Goal: Task Accomplishment & Management: Complete application form

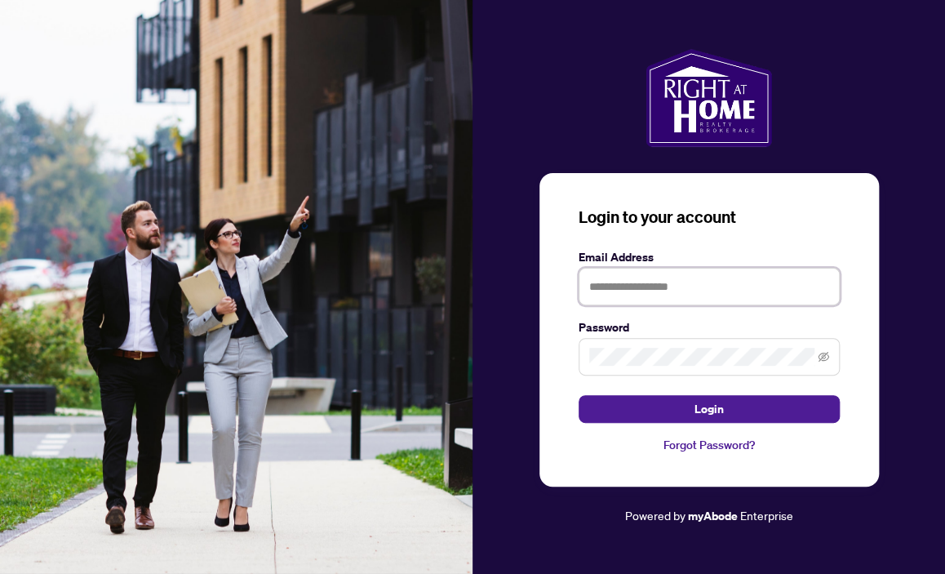
click at [614, 290] on input "text" at bounding box center [708, 287] width 261 height 38
type input "**********"
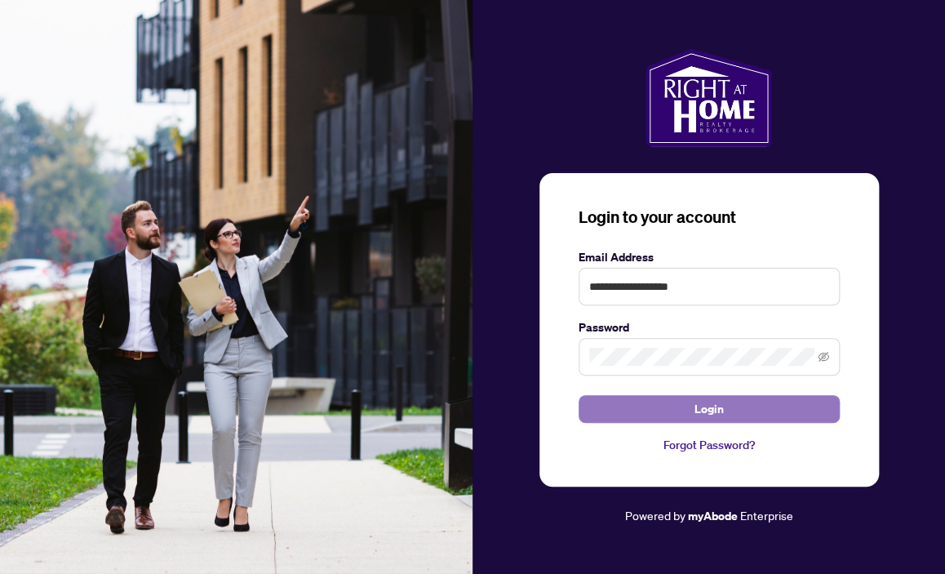
click at [707, 406] on span "Login" at bounding box center [708, 409] width 29 height 26
click at [711, 406] on span "Login" at bounding box center [708, 409] width 29 height 26
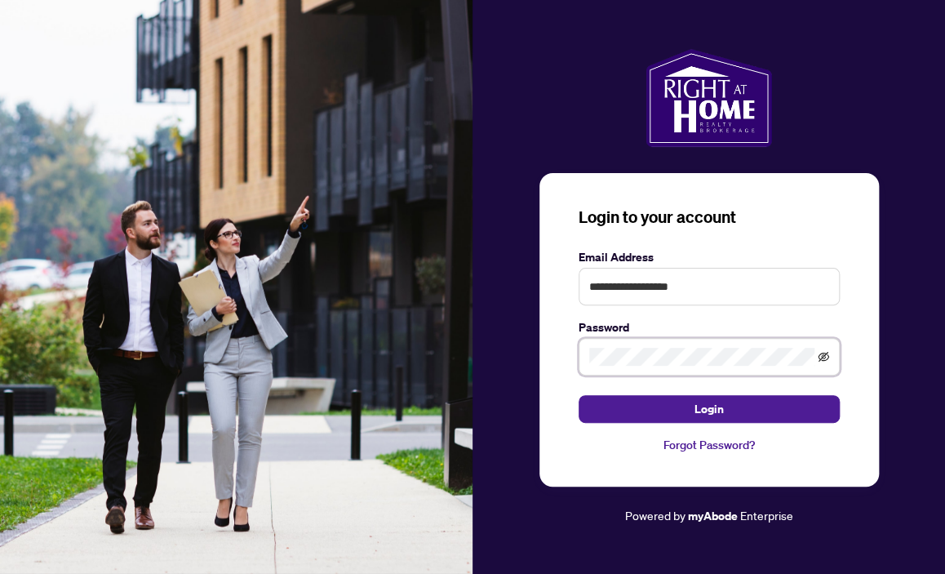
click at [825, 353] on icon "eye-invisible" at bounding box center [823, 357] width 11 height 10
click at [825, 353] on icon "eye" at bounding box center [823, 356] width 11 height 8
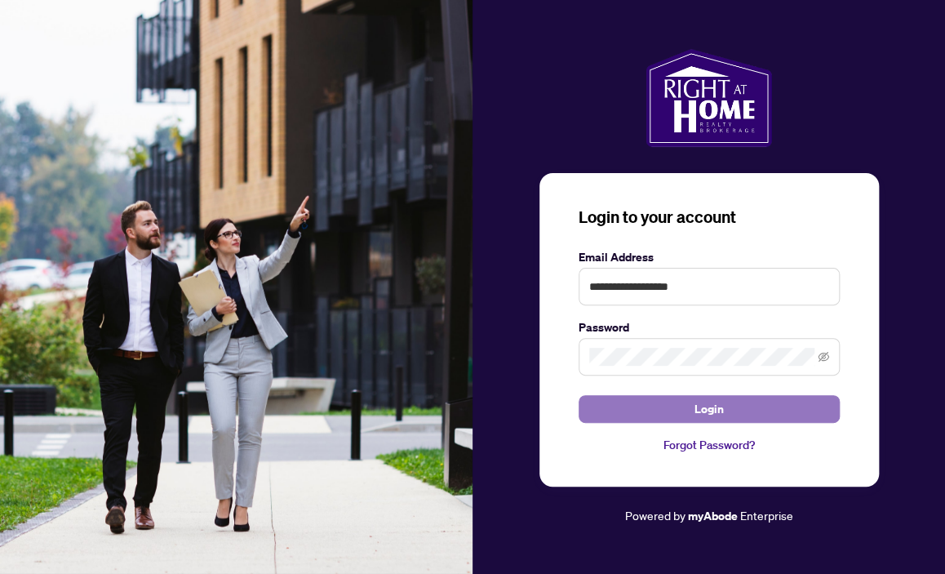
click at [707, 404] on span "Login" at bounding box center [708, 409] width 29 height 26
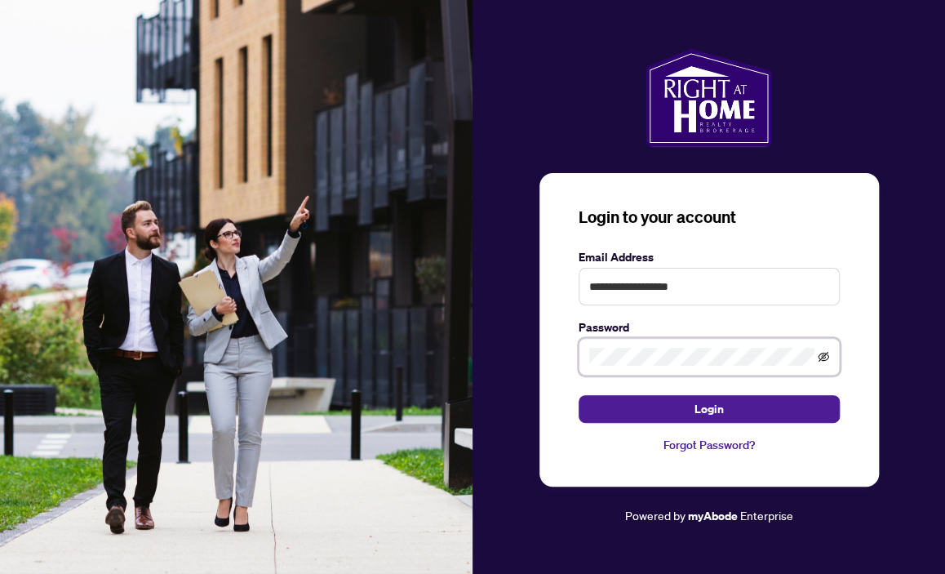
click at [820, 357] on icon "eye-invisible" at bounding box center [823, 357] width 11 height 10
click at [820, 357] on icon "eye" at bounding box center [823, 356] width 11 height 8
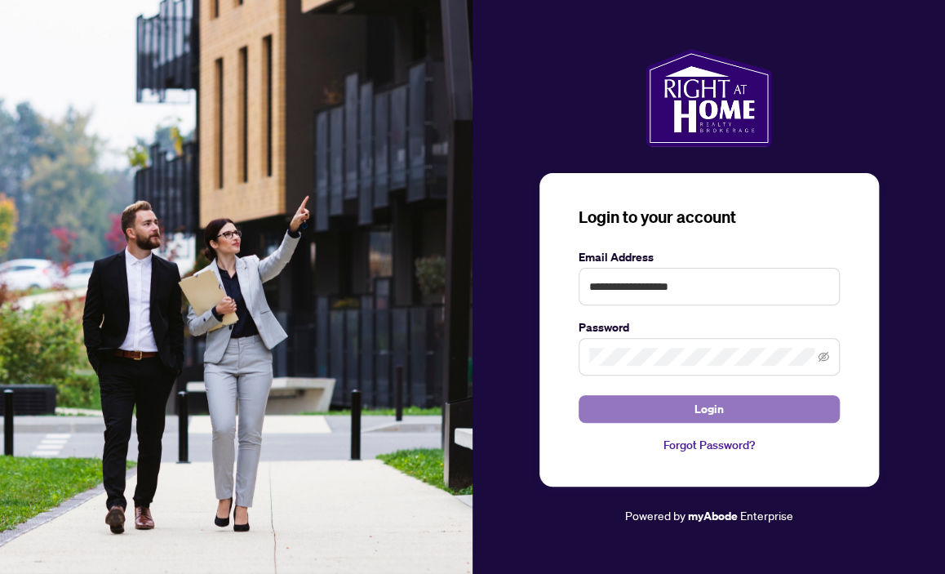
click at [703, 406] on span "Login" at bounding box center [708, 409] width 29 height 26
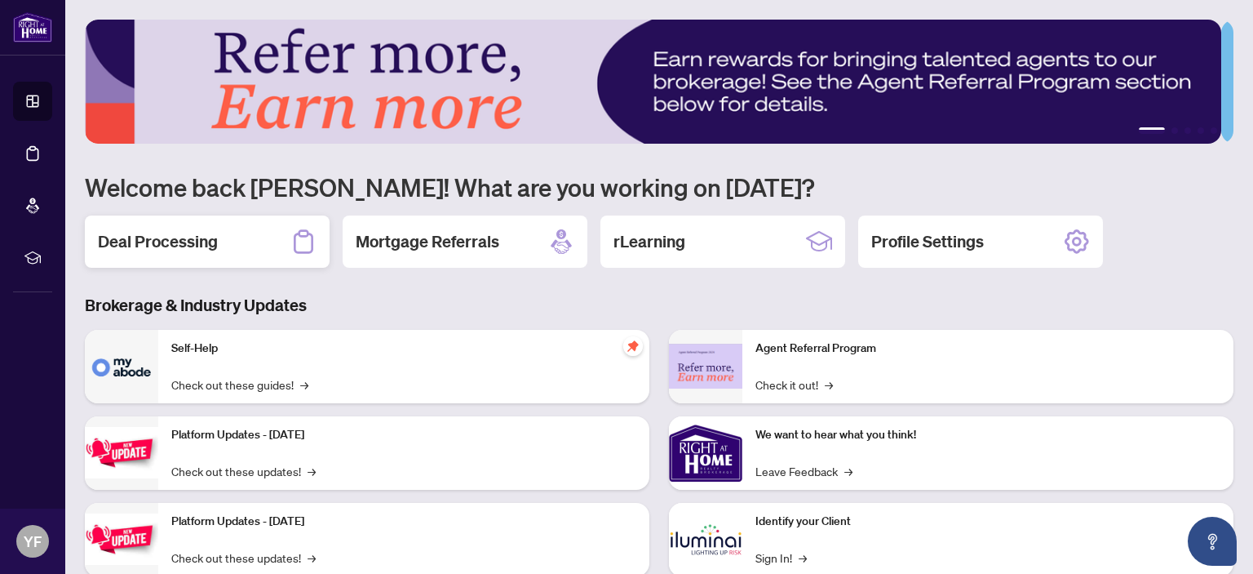
click at [147, 238] on h2 "Deal Processing" at bounding box center [158, 241] width 120 height 23
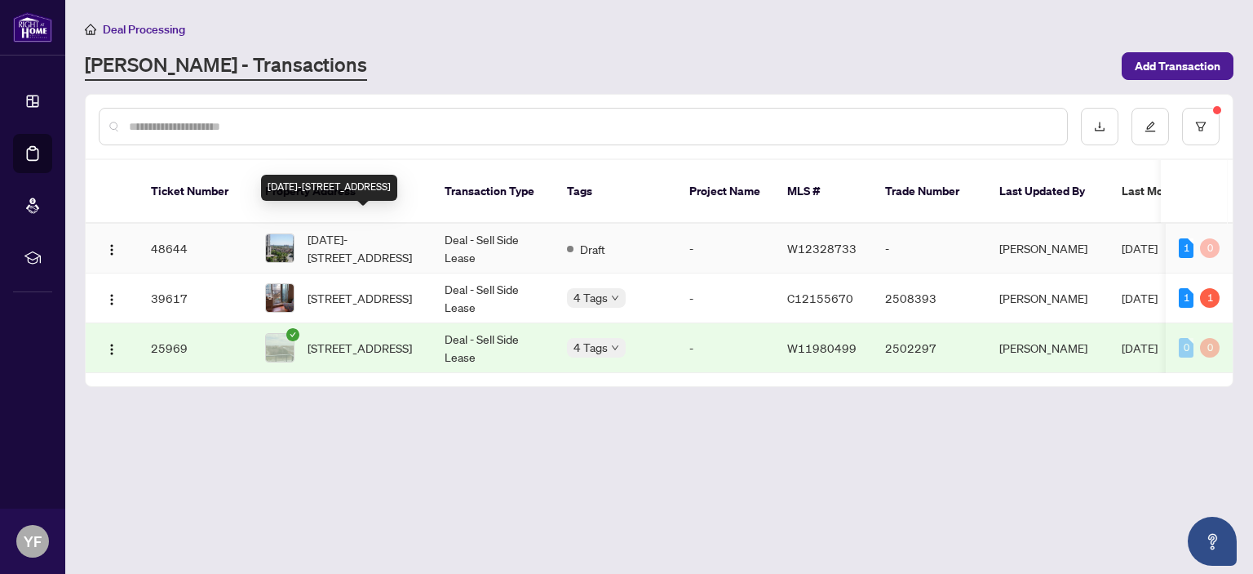
click at [349, 230] on span "[DATE]-[STREET_ADDRESS]" at bounding box center [363, 248] width 111 height 36
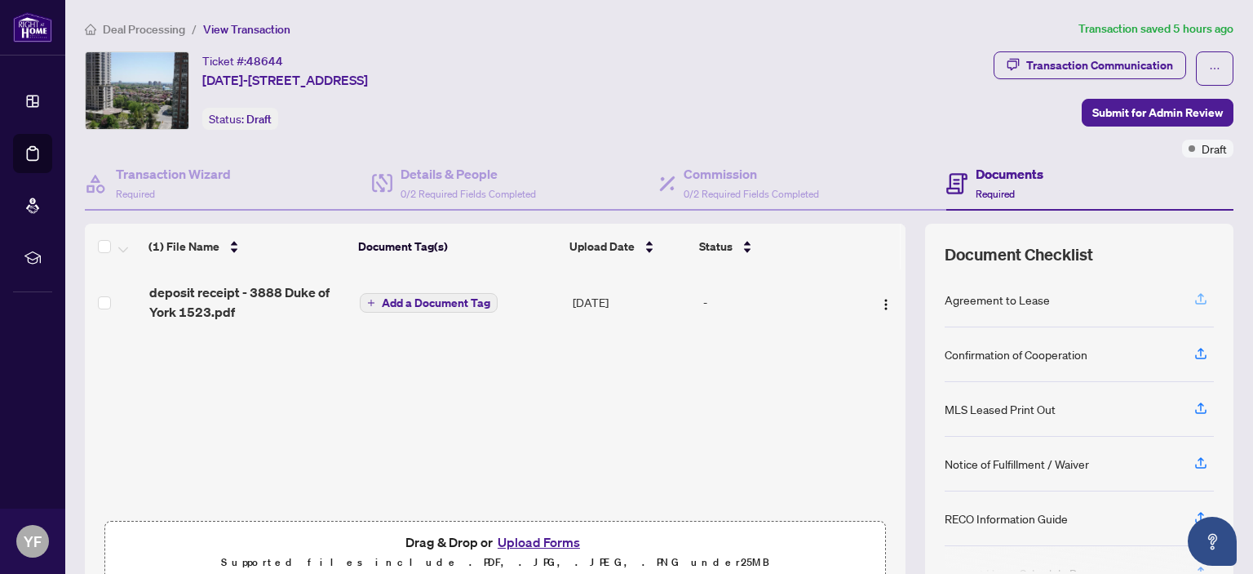
click at [944, 295] on icon "button" at bounding box center [1201, 298] width 15 height 15
click at [944, 293] on icon "button" at bounding box center [1201, 298] width 15 height 15
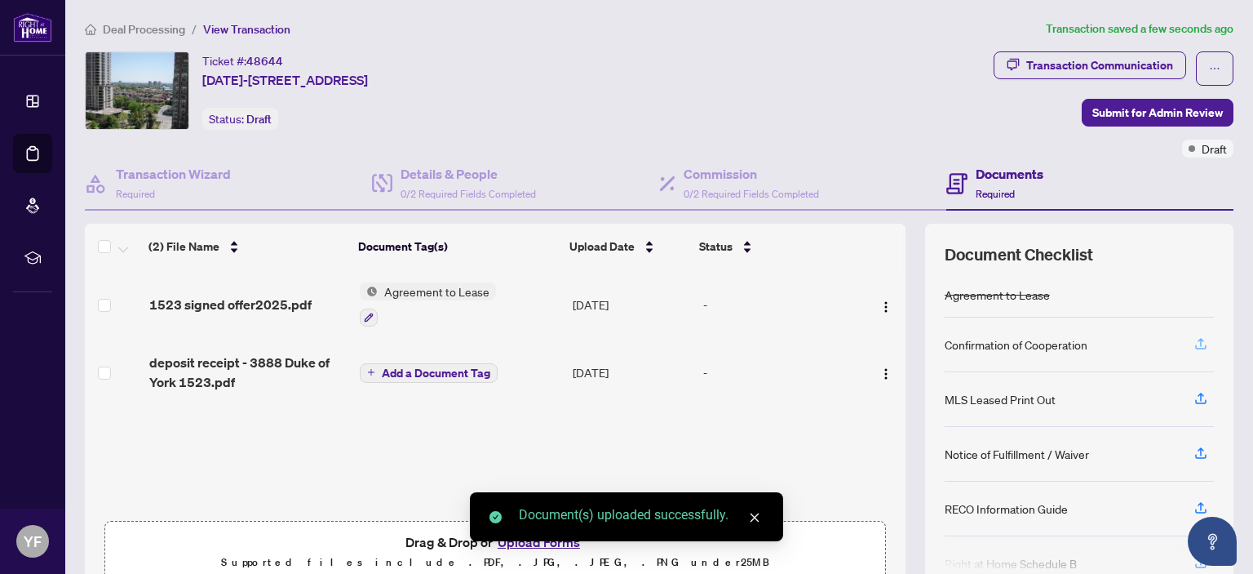
click at [944, 338] on icon "button" at bounding box center [1201, 342] width 7 height 8
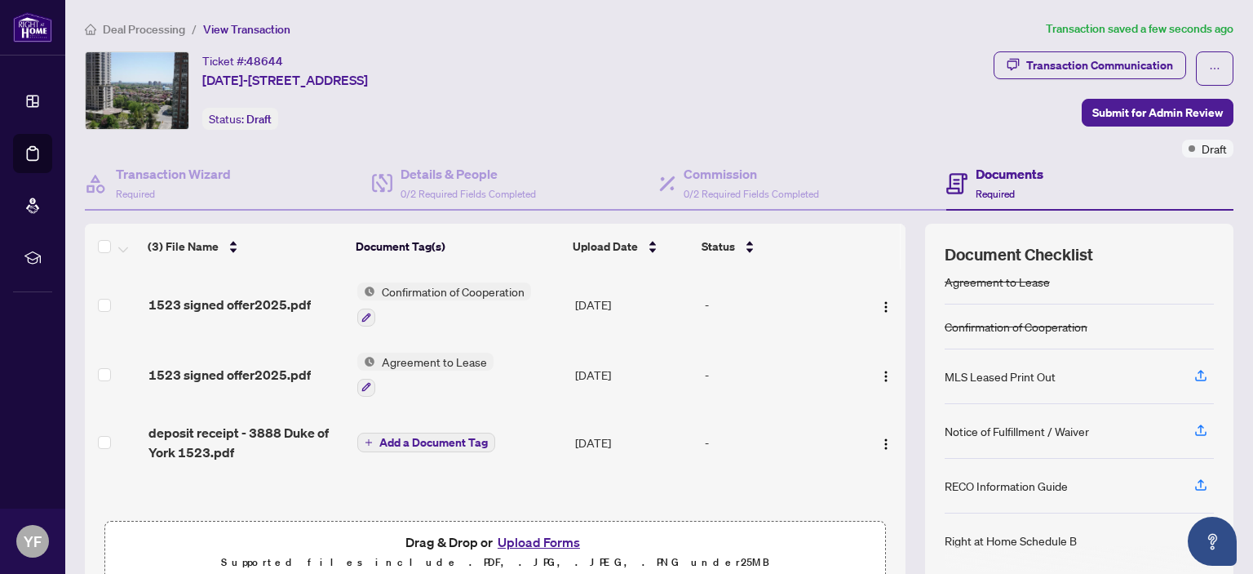
scroll to position [82, 0]
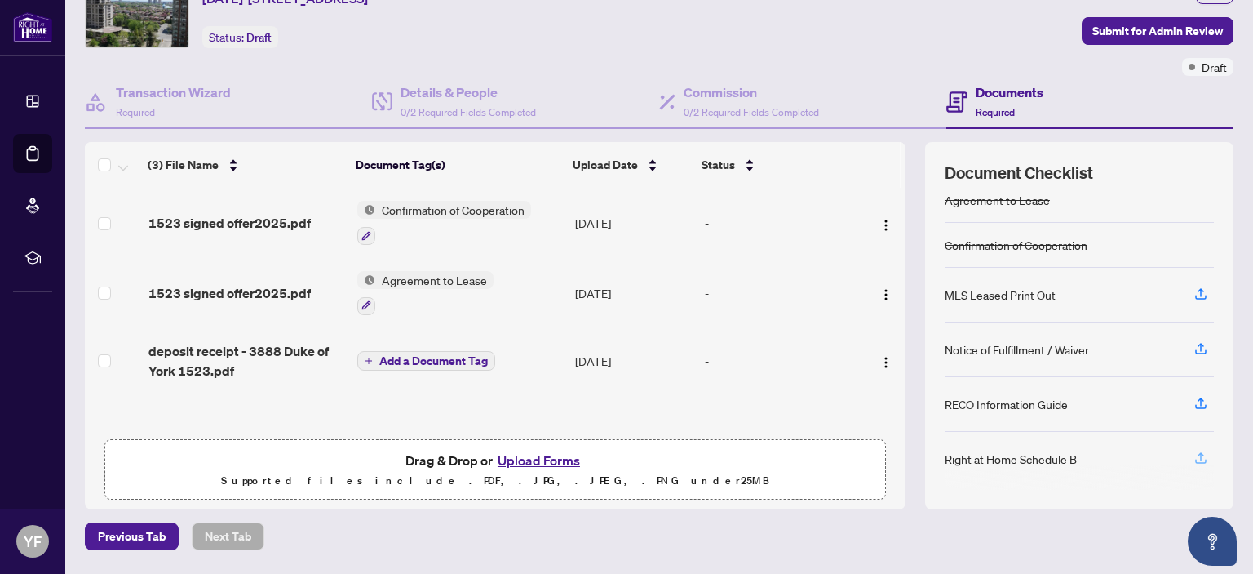
click at [944, 454] on icon "button" at bounding box center [1201, 457] width 15 height 15
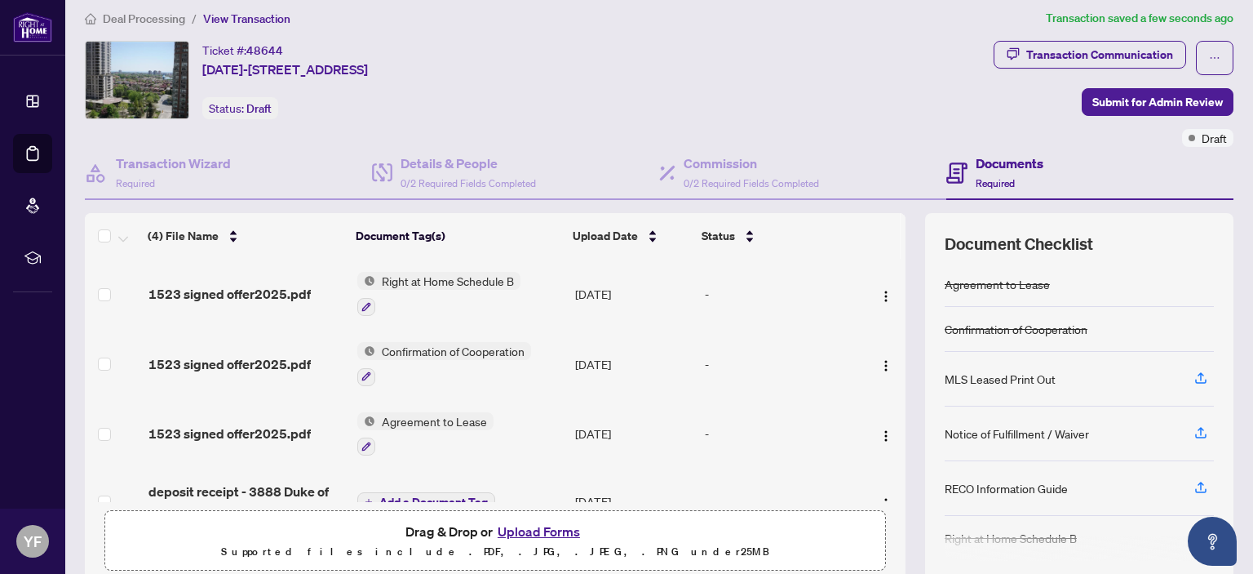
scroll to position [0, 0]
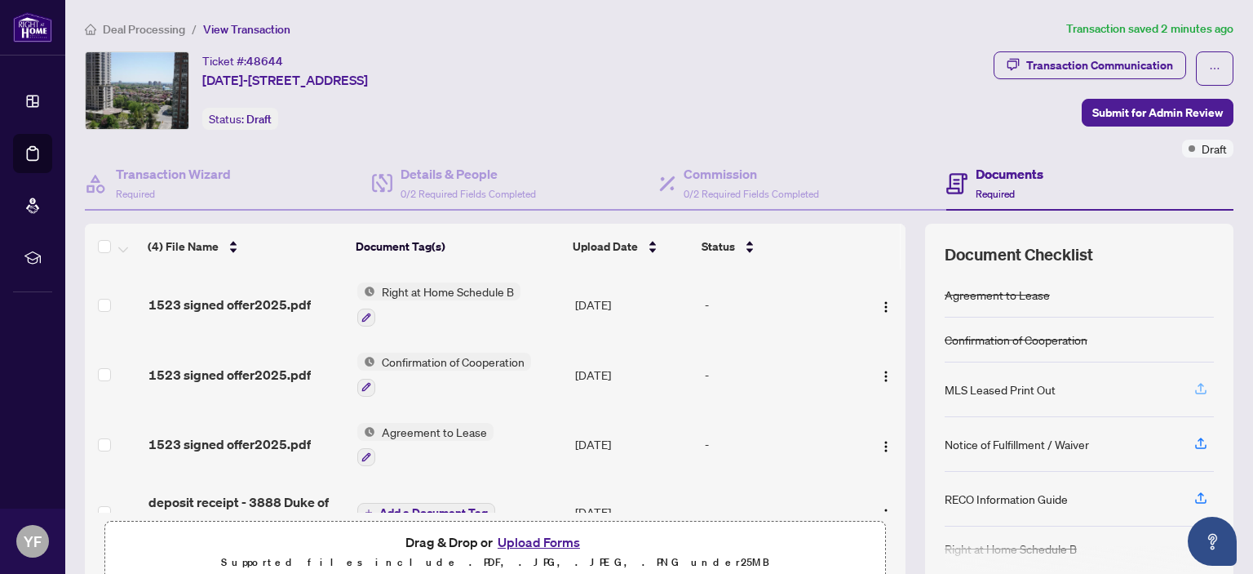
click at [944, 391] on icon "button" at bounding box center [1200, 391] width 11 height 4
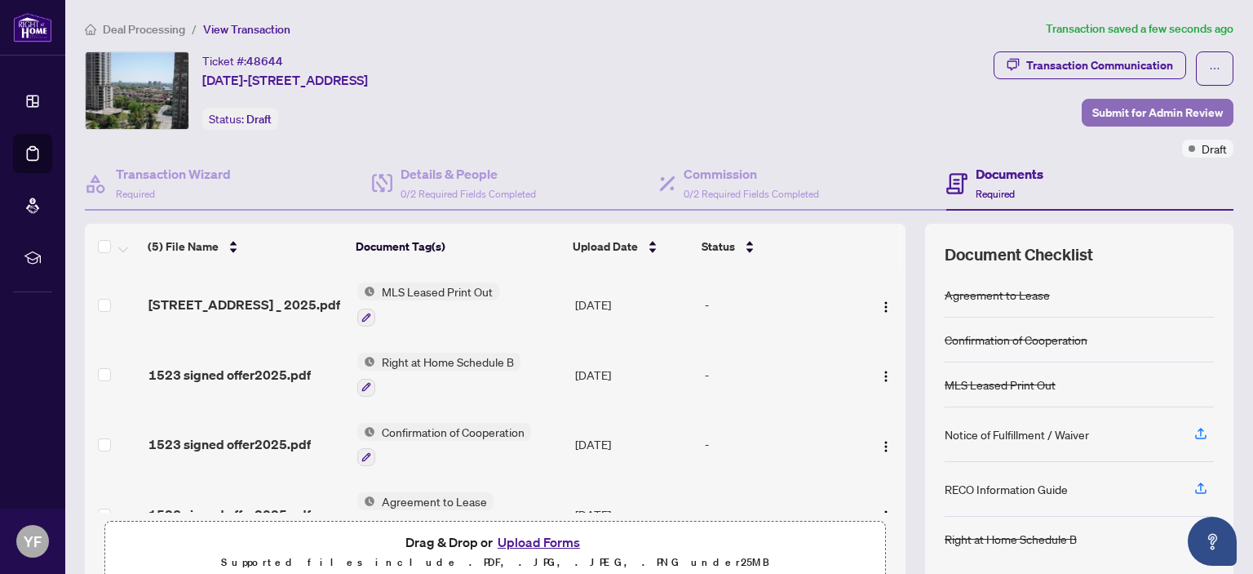
click at [944, 111] on span "Submit for Admin Review" at bounding box center [1157, 113] width 131 height 26
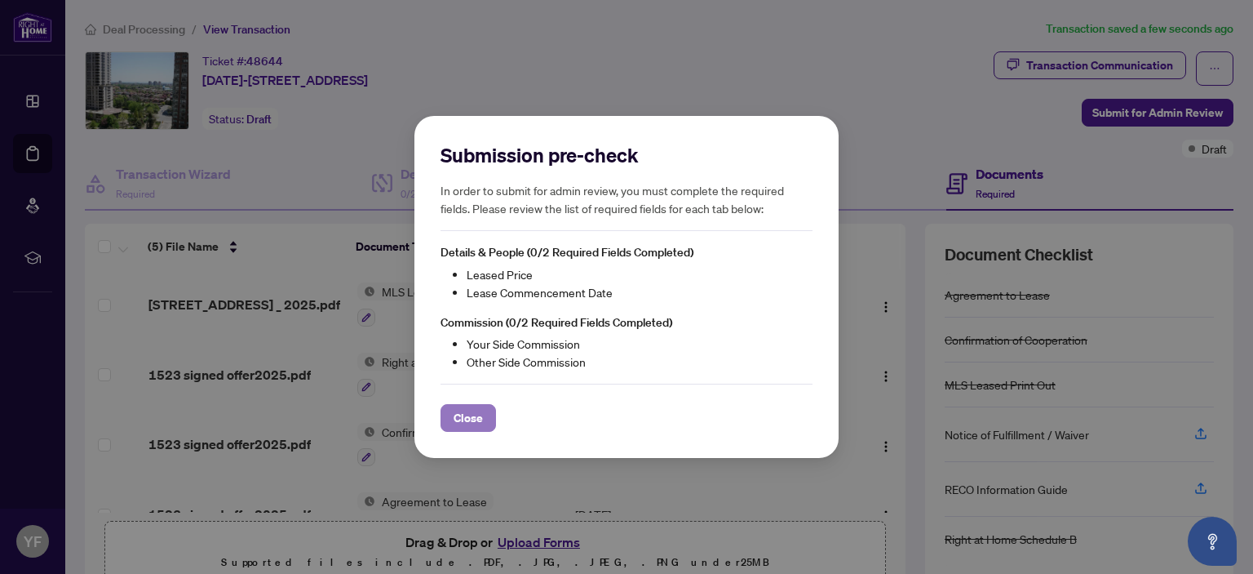
click at [461, 414] on span "Close" at bounding box center [468, 418] width 29 height 26
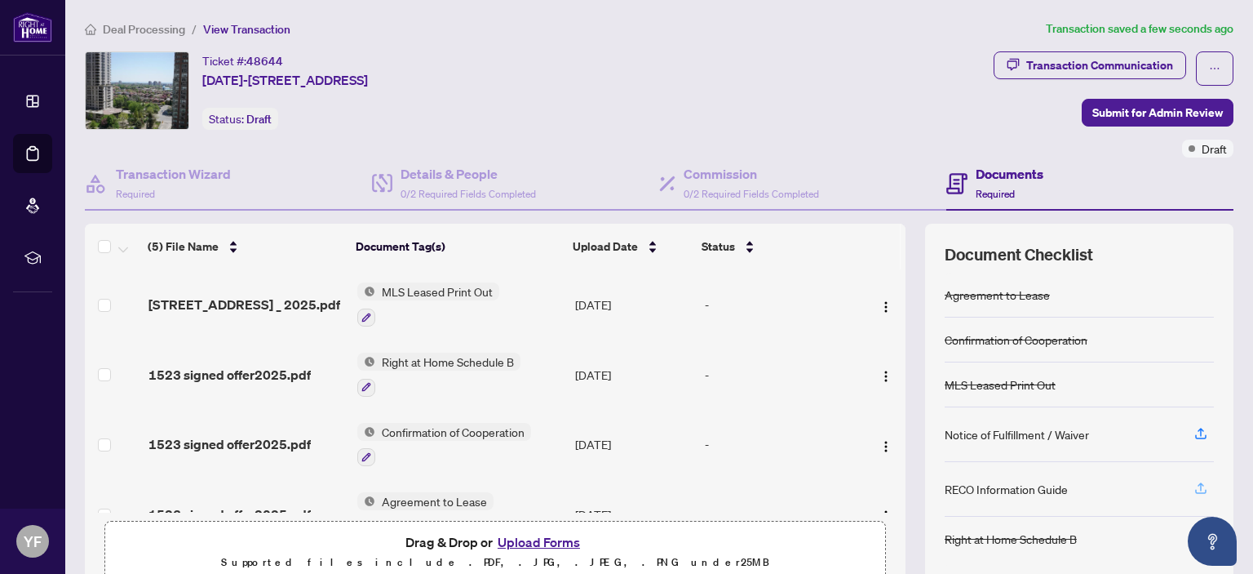
click at [944, 482] on icon "button" at bounding box center [1201, 488] width 15 height 15
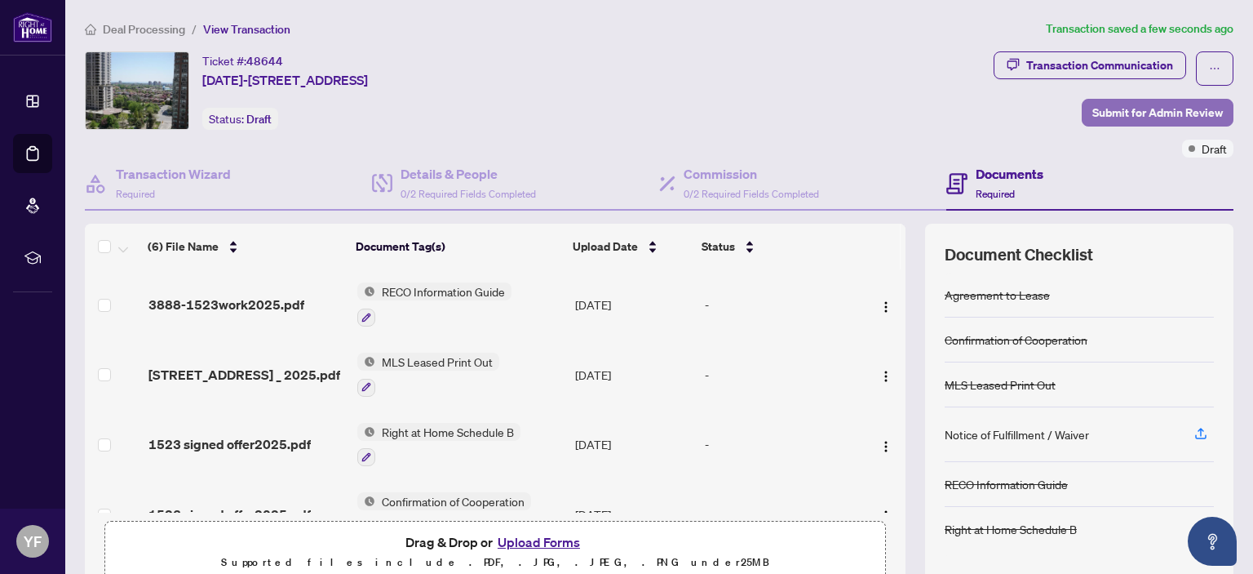
click at [944, 107] on span "Submit for Admin Review" at bounding box center [1157, 113] width 131 height 26
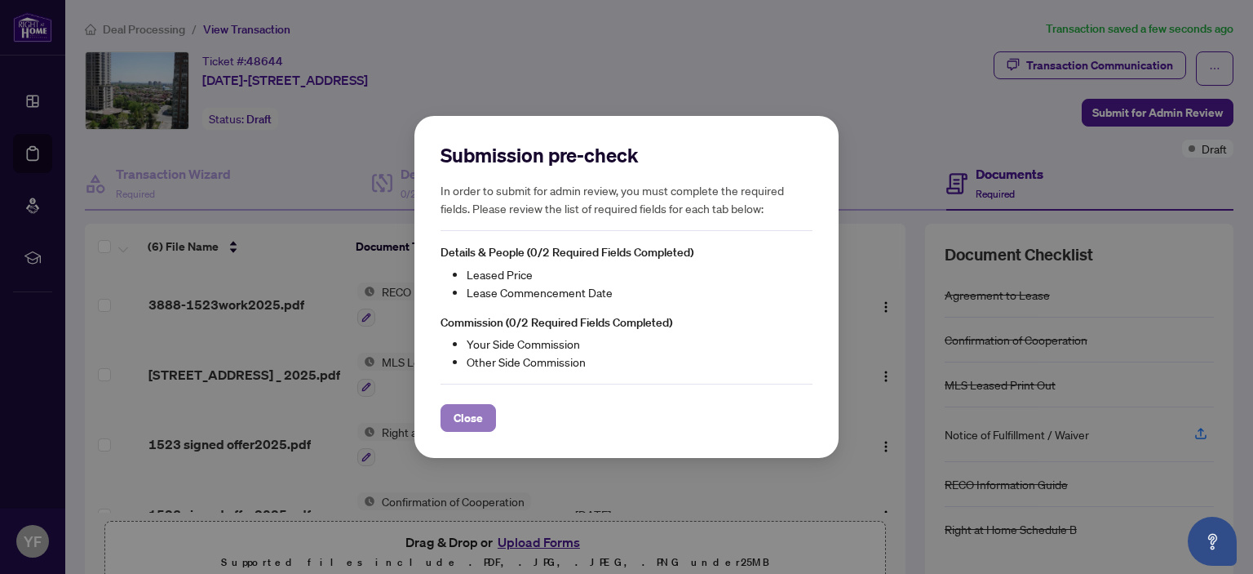
click at [462, 417] on span "Close" at bounding box center [468, 418] width 29 height 26
